Goal: Navigation & Orientation: Find specific page/section

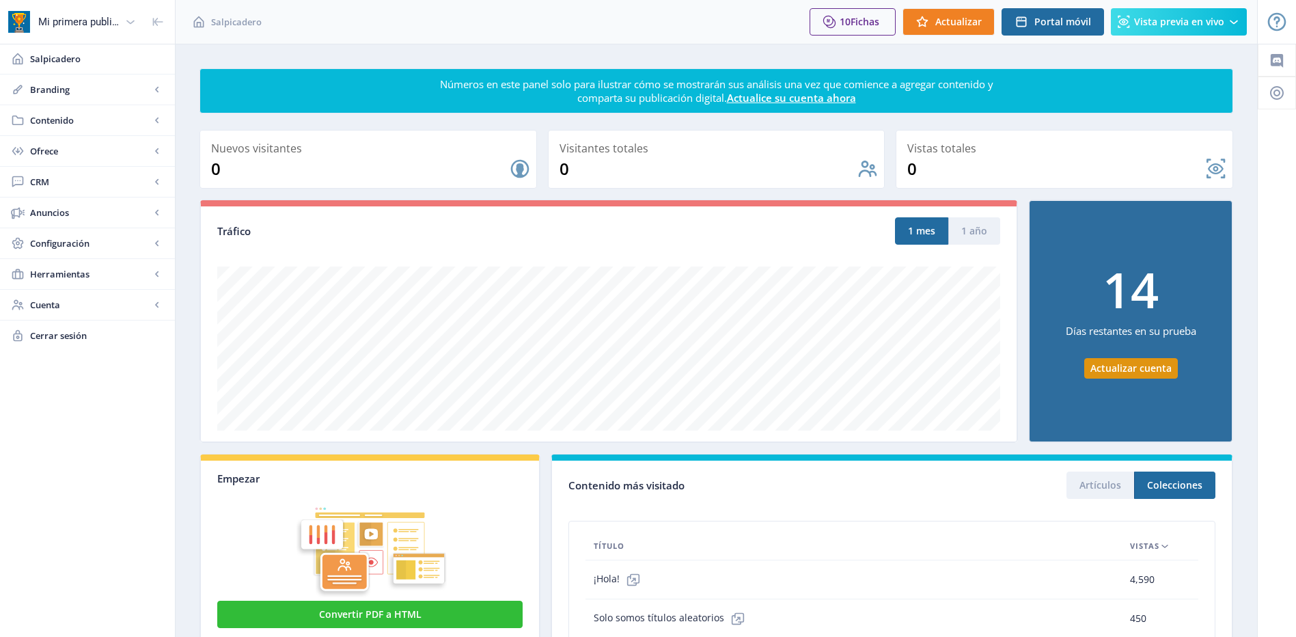
click at [72, 279] on span "Herramientas" at bounding box center [90, 274] width 120 height 14
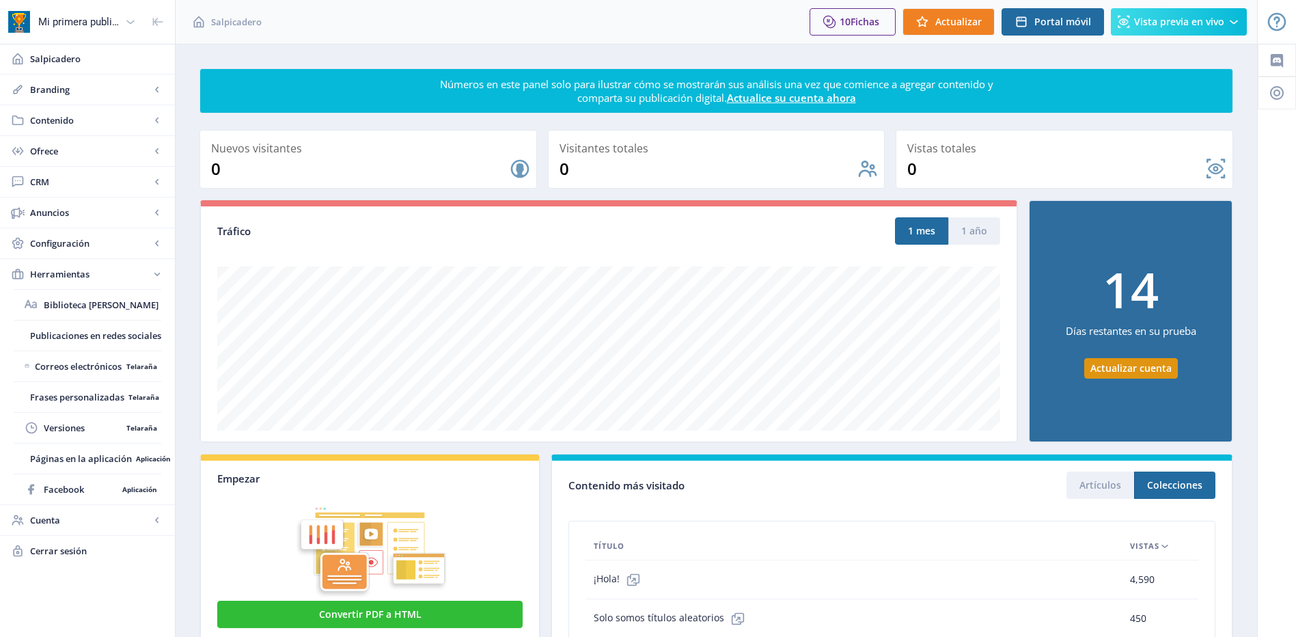
click at [72, 244] on span "Configuración" at bounding box center [90, 243] width 120 height 14
click at [91, 575] on span "Cuenta" at bounding box center [90, 582] width 120 height 14
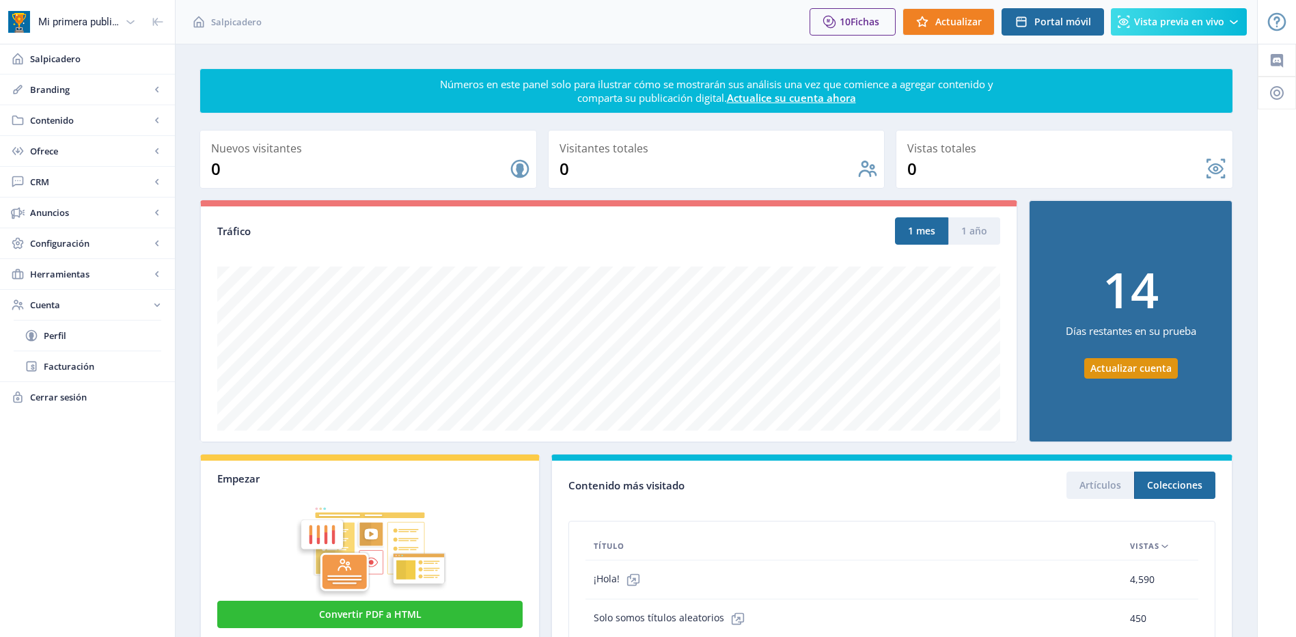
click at [63, 338] on span "Perfil" at bounding box center [102, 336] width 117 height 14
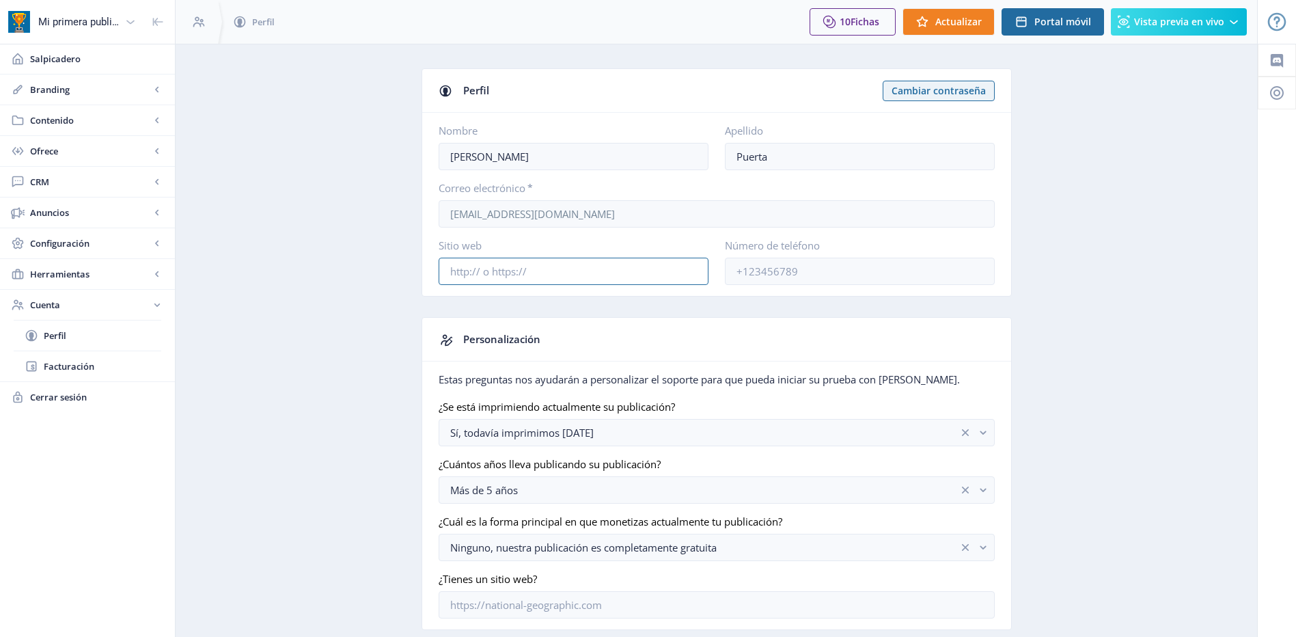
click at [563, 274] on input "Sitio web" at bounding box center [574, 271] width 270 height 27
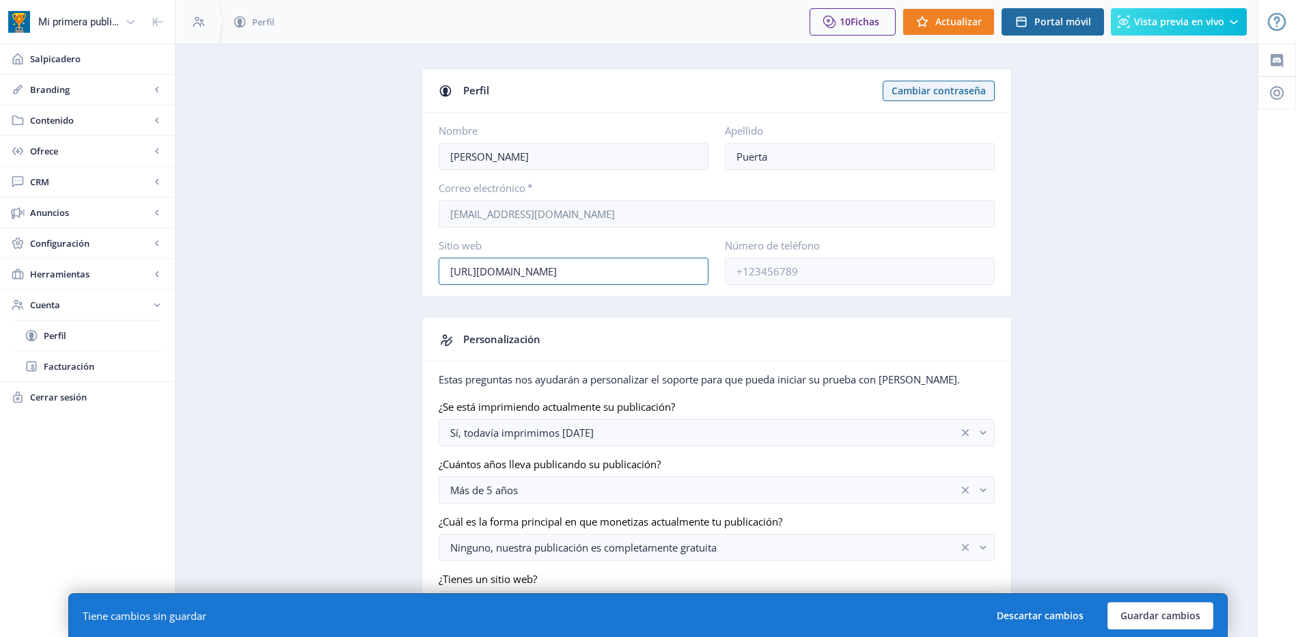
type input "[URL][DOMAIN_NAME]"
click at [534, 249] on label "Sitio web" at bounding box center [568, 245] width 259 height 14
click at [801, 273] on input "Número de teléfono" at bounding box center [860, 271] width 270 height 27
click at [585, 242] on label "Sitio web" at bounding box center [568, 245] width 259 height 14
click at [536, 245] on label "Sitio web" at bounding box center [568, 245] width 259 height 14
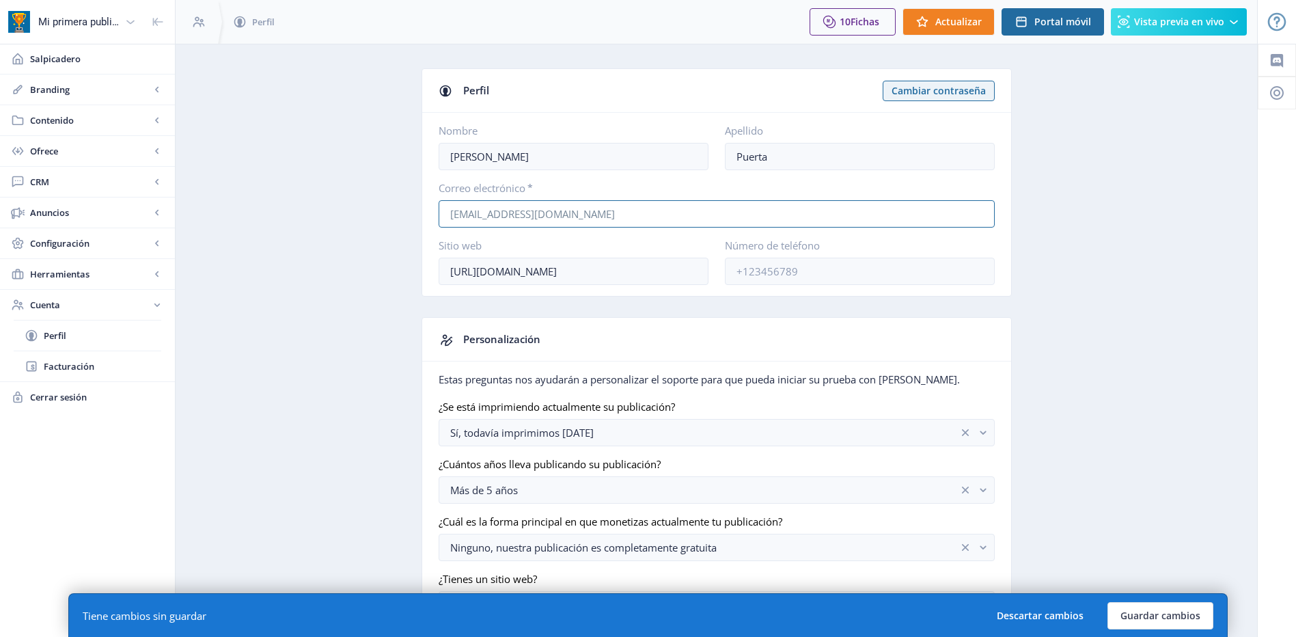
click at [503, 206] on input "[EMAIL_ADDRESS][DOMAIN_NAME]" at bounding box center [717, 213] width 556 height 27
click at [488, 160] on input "[PERSON_NAME]" at bounding box center [574, 156] width 270 height 27
click at [600, 273] on input "[URL][DOMAIN_NAME]" at bounding box center [574, 271] width 270 height 27
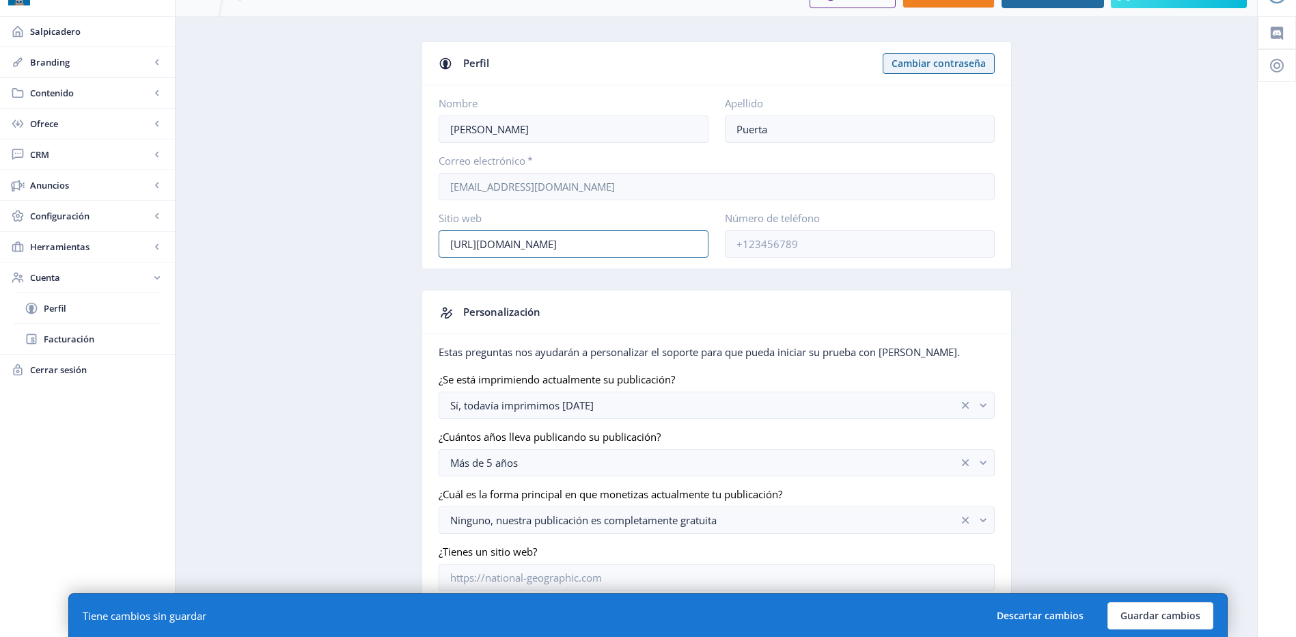
scroll to position [41, 0]
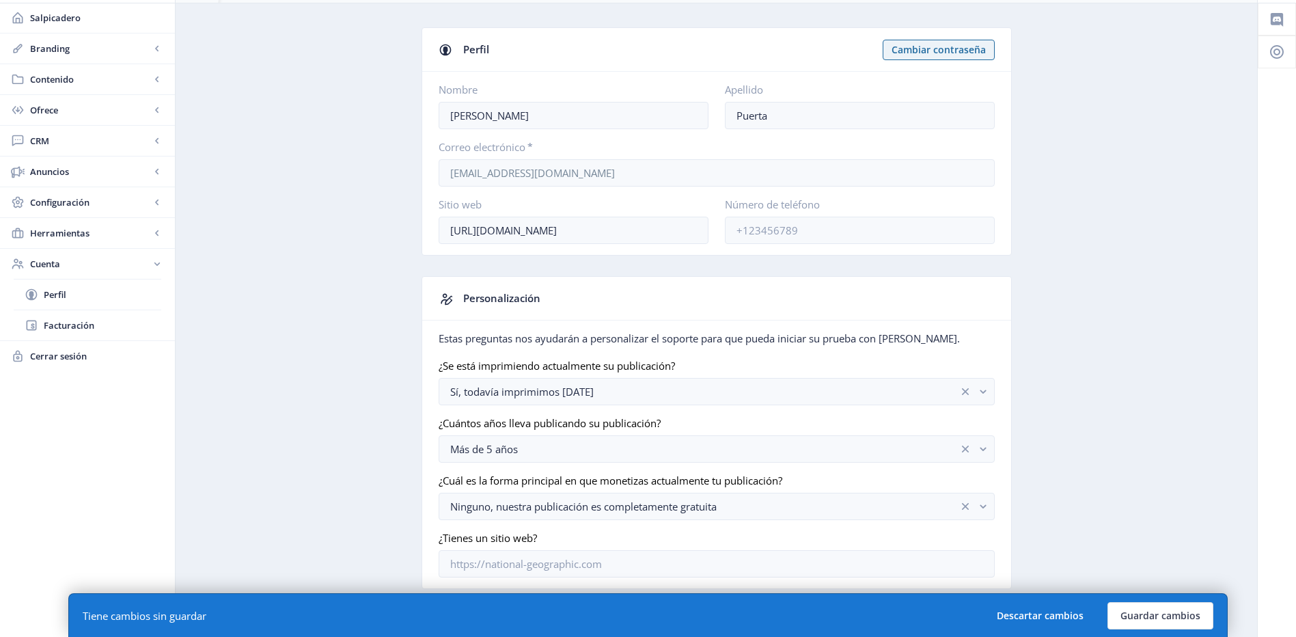
click at [585, 524] on app-onboarding-info-form "¿Se está imprimiendo actualmente su publicación? Sí, todavía imprimimos [DATE] …" at bounding box center [717, 468] width 556 height 219
click at [578, 524] on app-onboarding-info-form "¿Se está imprimiendo actualmente su publicación? Sí, todavía imprimimos [DATE] …" at bounding box center [717, 468] width 556 height 219
click at [1168, 618] on button "Guardar cambios" at bounding box center [1160, 615] width 106 height 27
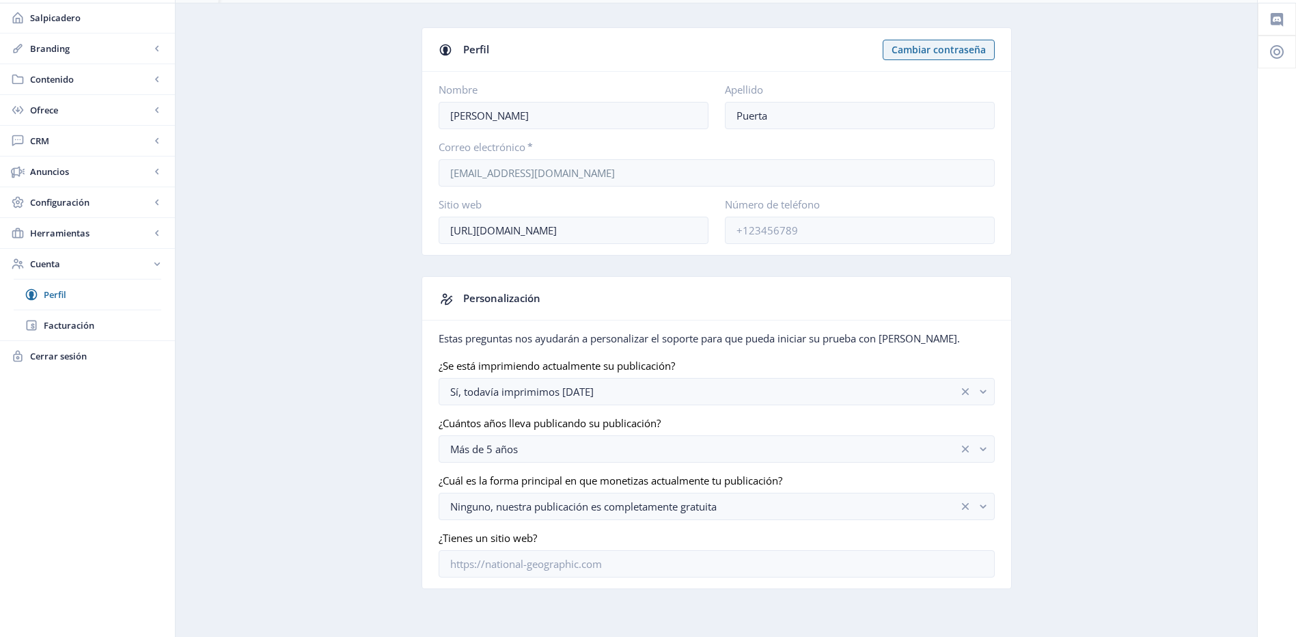
click at [61, 299] on span "Perfil" at bounding box center [102, 295] width 117 height 14
click at [57, 269] on span "Cuenta" at bounding box center [90, 264] width 120 height 14
click at [56, 240] on link "Herramientas" at bounding box center [87, 233] width 175 height 30
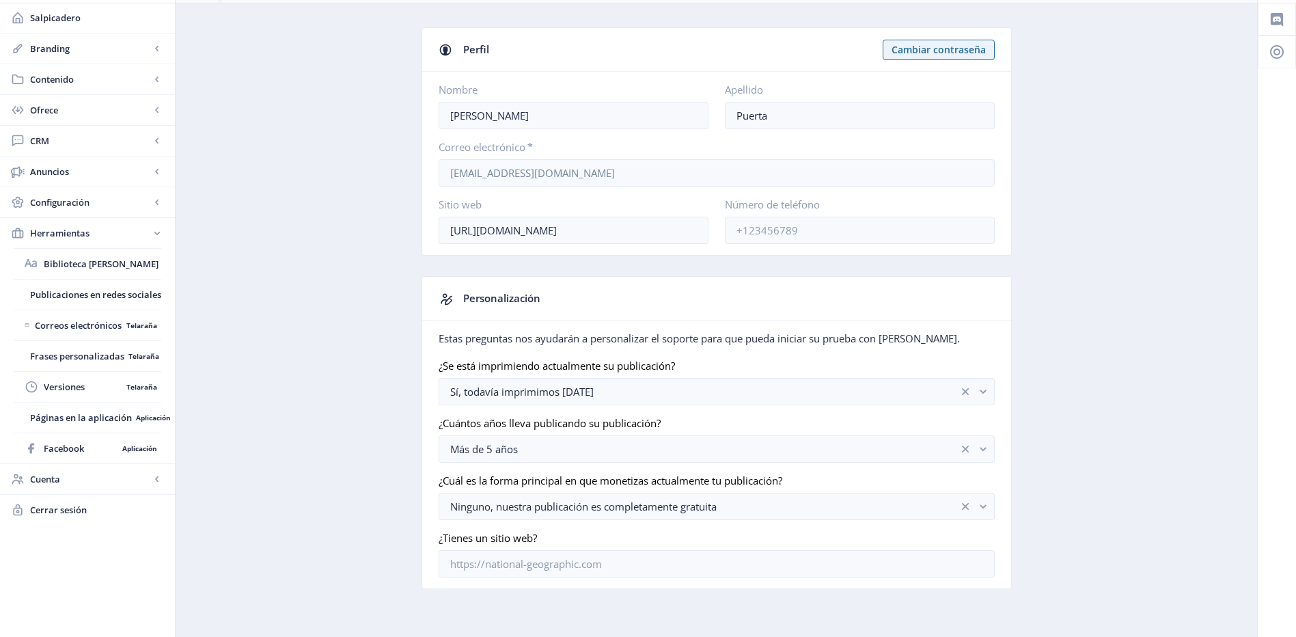
click at [70, 355] on span "Frases personalizadas" at bounding box center [77, 356] width 94 height 14
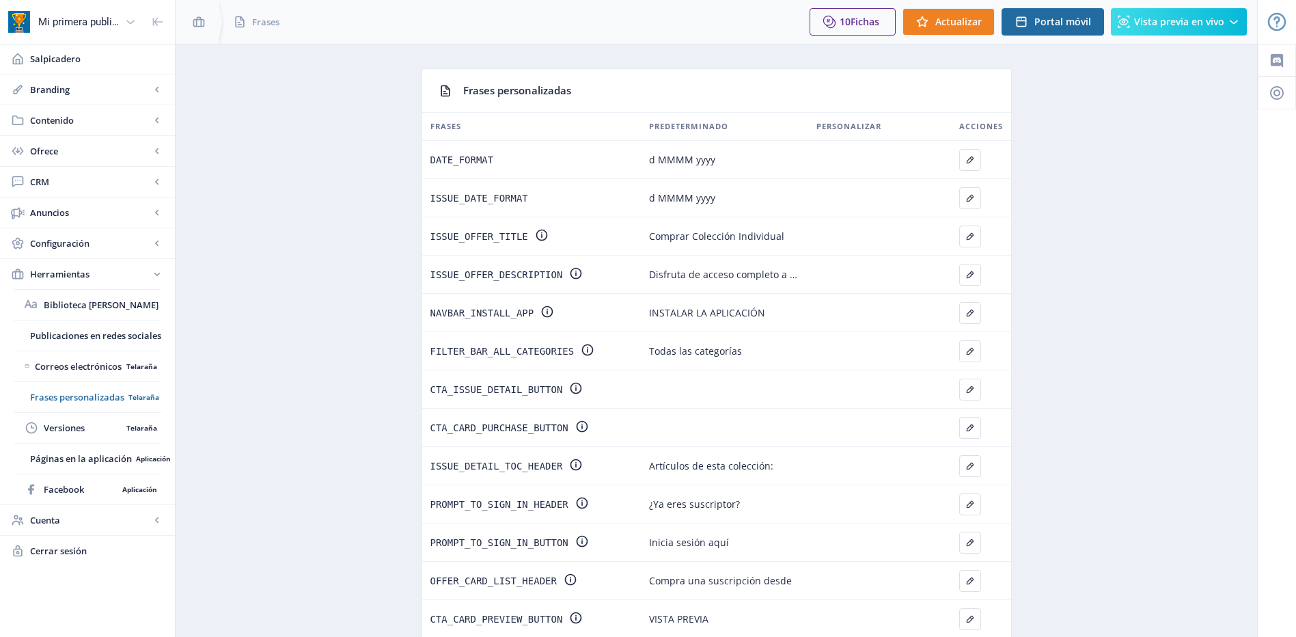
click at [72, 431] on span "Versiones" at bounding box center [83, 428] width 78 height 14
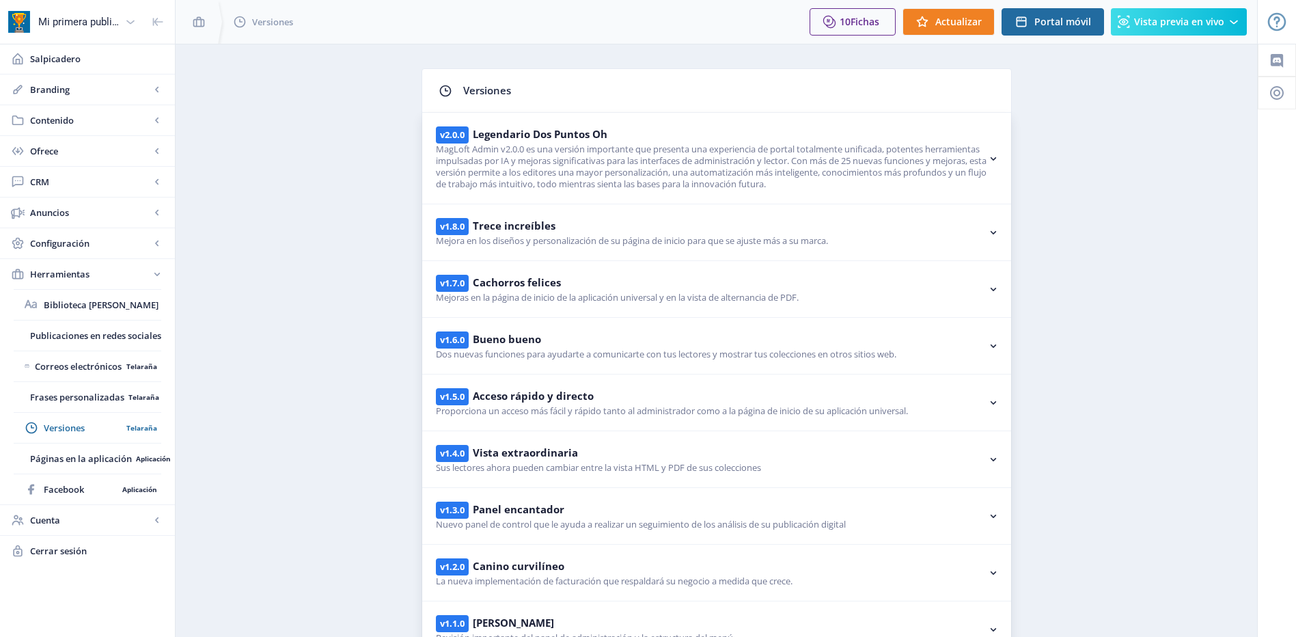
click at [36, 152] on span "Ofrece" at bounding box center [90, 151] width 120 height 14
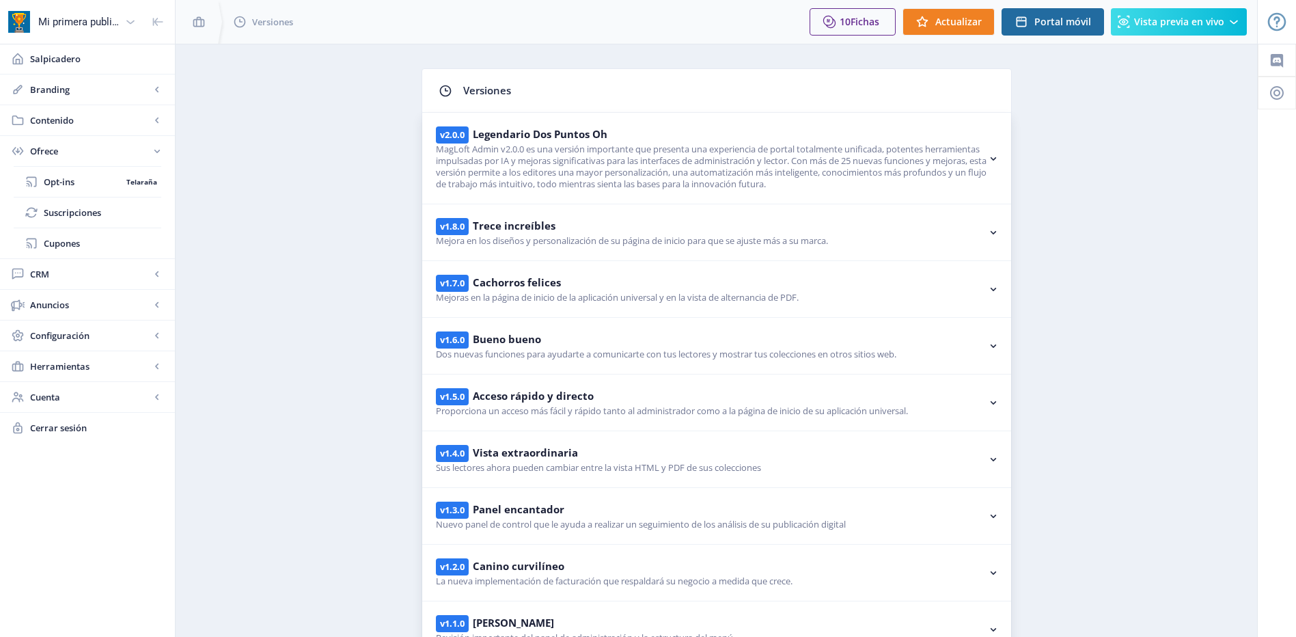
click at [66, 191] on link "Opt-ins Telaraña" at bounding box center [88, 182] width 148 height 30
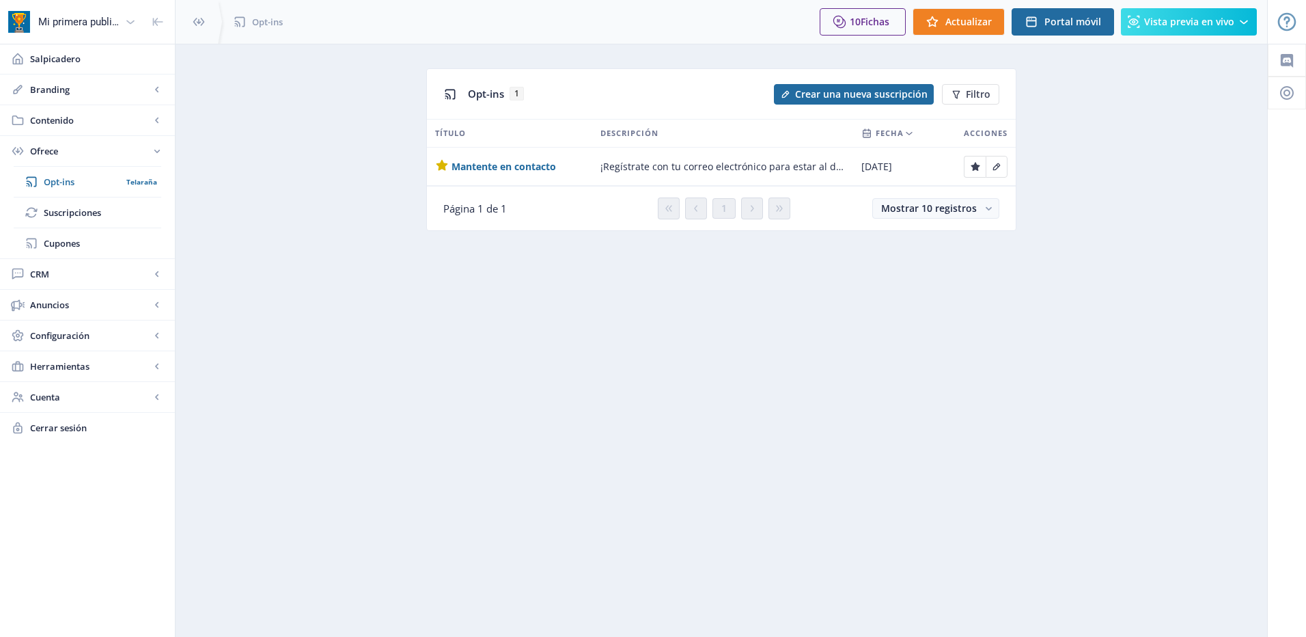
click at [29, 56] on link "Salpicadero" at bounding box center [87, 59] width 175 height 30
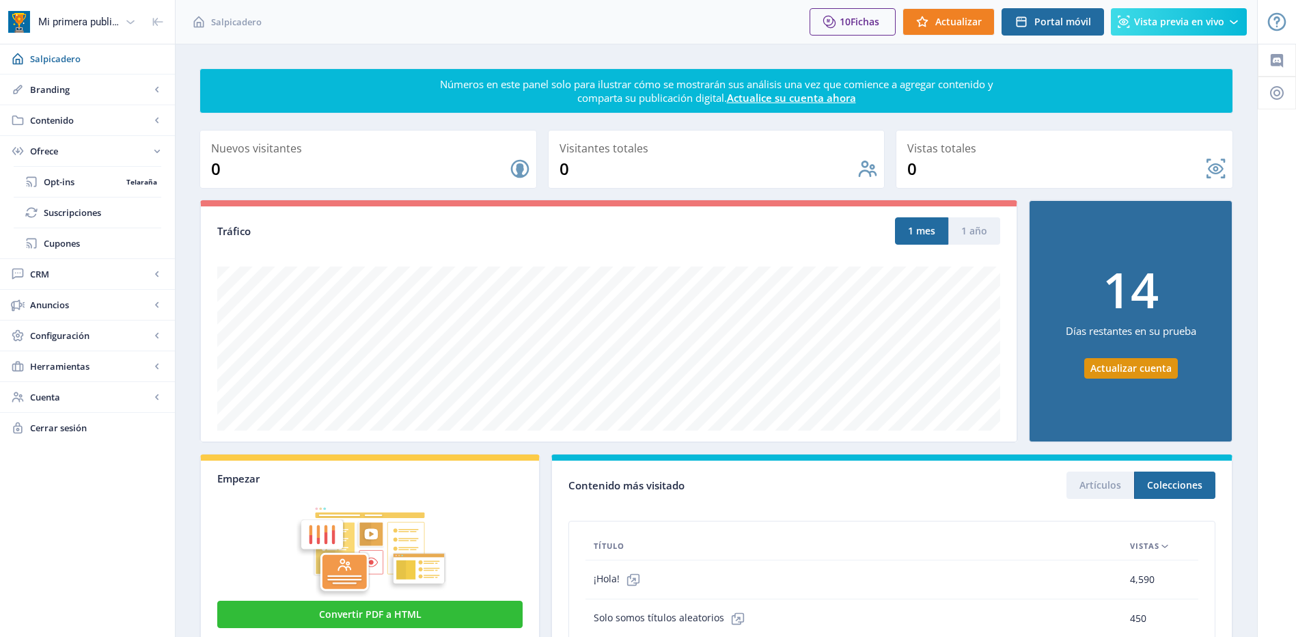
scroll to position [242, 0]
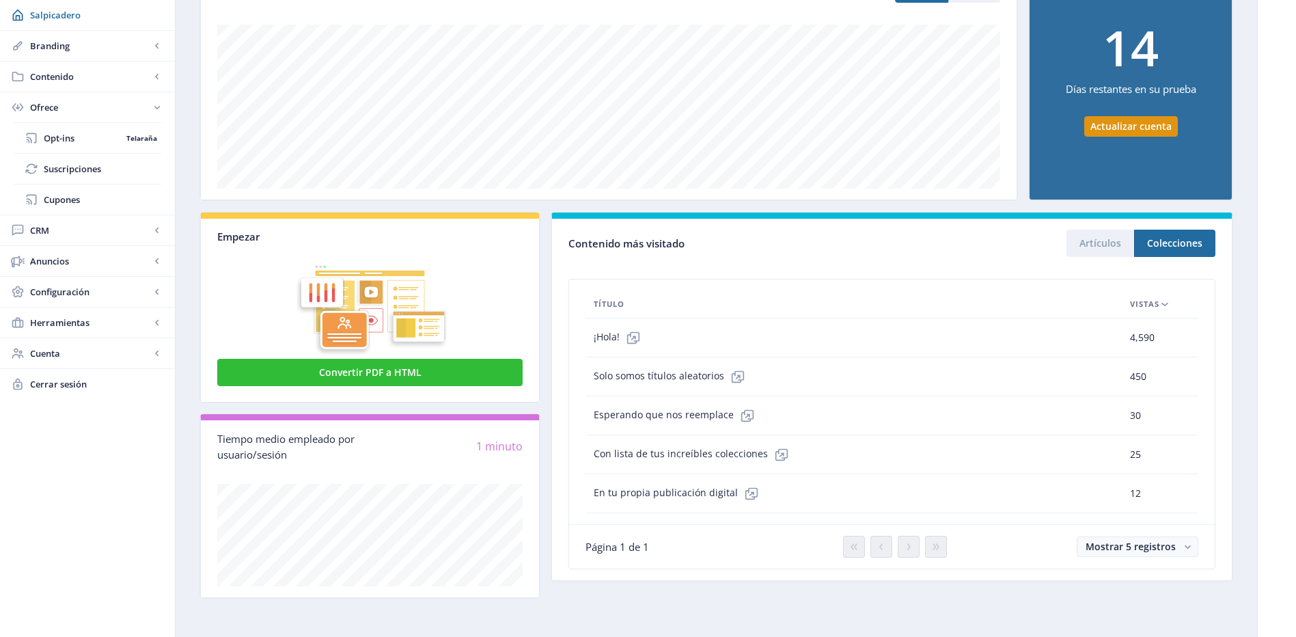
click at [125, 235] on span "CRM" at bounding box center [90, 230] width 120 height 14
click at [75, 172] on span "Lectores" at bounding box center [102, 169] width 117 height 14
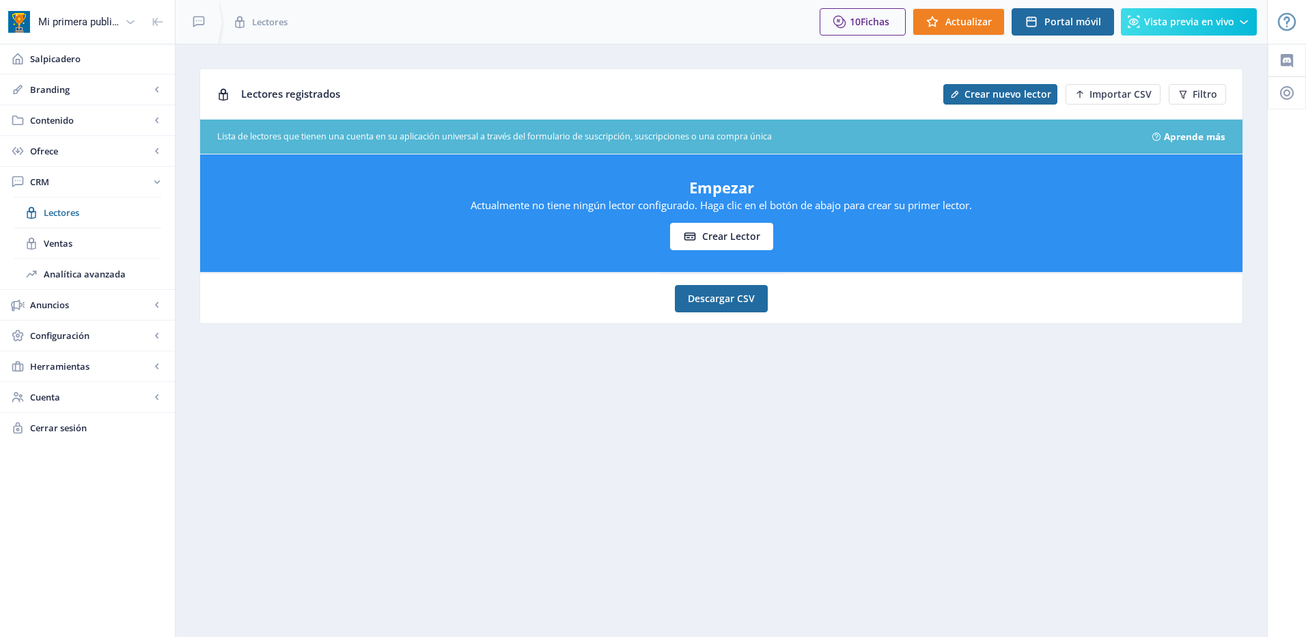
click at [68, 161] on link "Ofrece" at bounding box center [87, 151] width 175 height 30
click at [74, 119] on span "Contenido" at bounding box center [90, 120] width 120 height 14
click at [70, 147] on span "Artículos" at bounding box center [102, 151] width 117 height 14
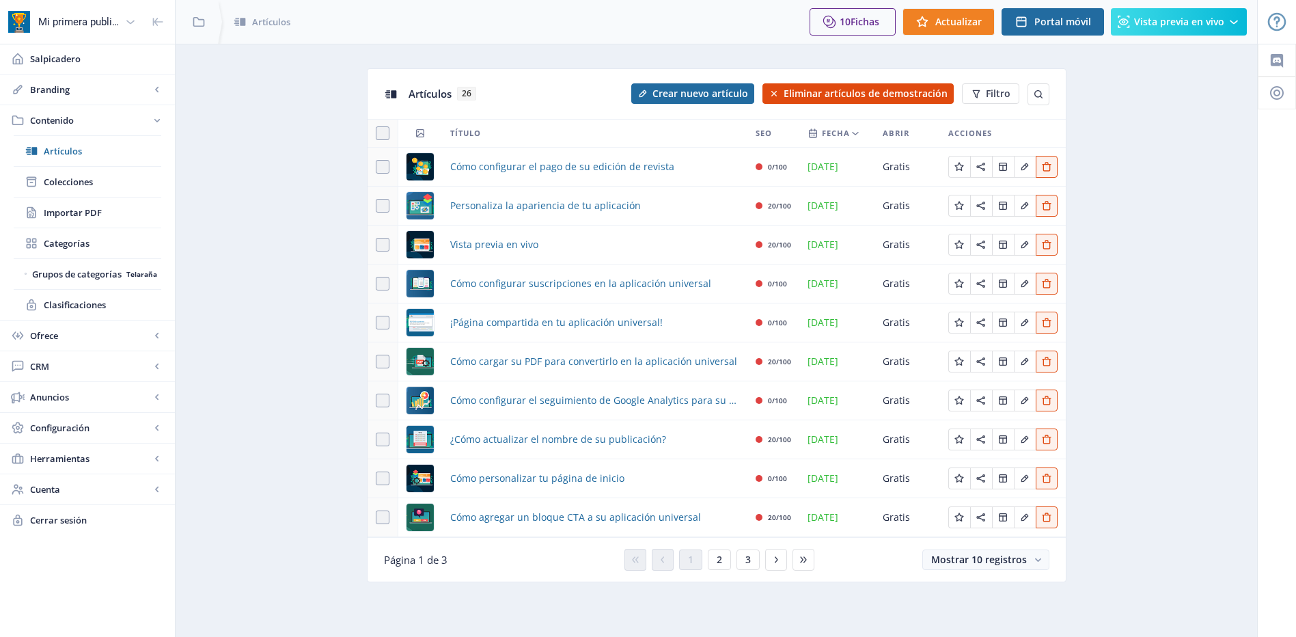
click at [89, 519] on span "Cerrar sesión" at bounding box center [97, 520] width 134 height 14
